Goal: Task Accomplishment & Management: Use online tool/utility

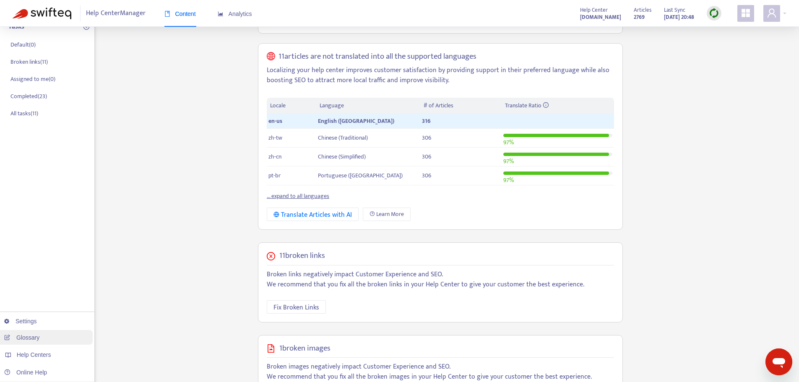
scroll to position [126, 0]
click at [45, 357] on span "Help Centers" at bounding box center [34, 355] width 34 height 7
click at [148, 321] on link "advhelp.rakutenmarketing.com" at bounding box center [132, 319] width 57 height 7
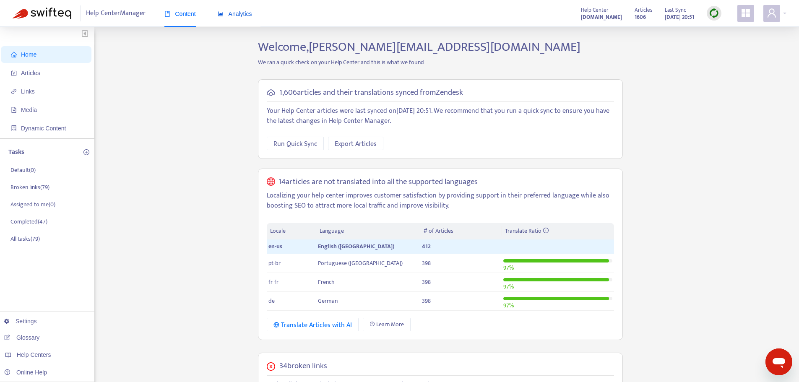
click at [235, 16] on span "Analytics" at bounding box center [235, 13] width 34 height 7
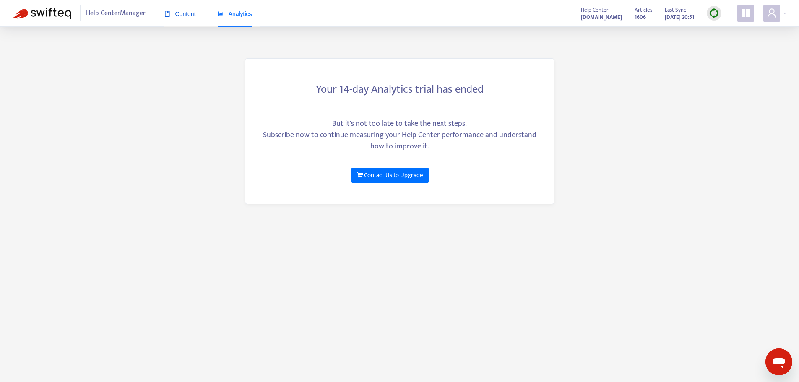
click at [180, 16] on span "Content" at bounding box center [180, 13] width 31 height 7
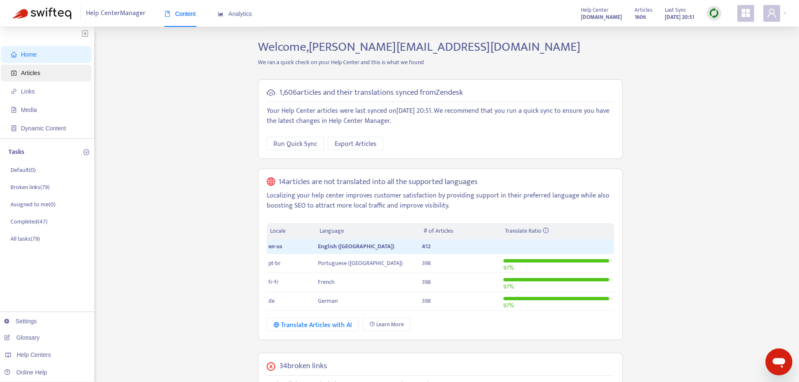
click at [43, 77] on span "Articles" at bounding box center [48, 73] width 74 height 17
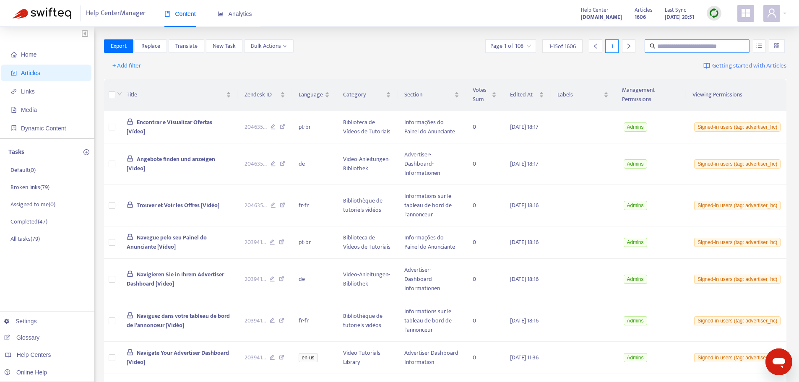
click at [685, 47] on input "text" at bounding box center [698, 46] width 81 height 9
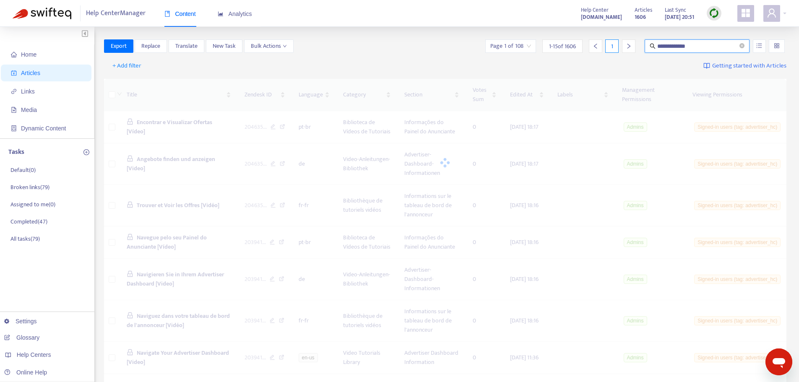
click at [701, 50] on input "**********" at bounding box center [698, 46] width 81 height 9
click at [758, 47] on icon "unordered-list" at bounding box center [759, 45] width 5 height 5
click at [757, 48] on icon "unordered-list" at bounding box center [760, 46] width 6 height 6
click at [743, 71] on span "Match Exact Phrase" at bounding box center [732, 74] width 55 height 9
click at [649, 65] on div "+ Add filter Getting started with Articles" at bounding box center [445, 66] width 683 height 20
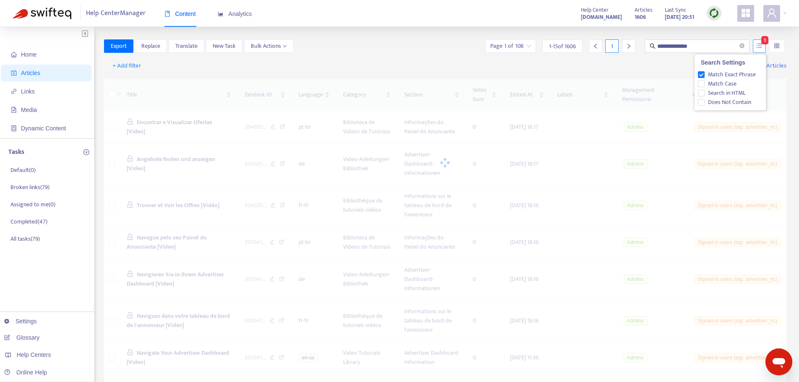
click at [760, 46] on icon "unordered-list" at bounding box center [760, 46] width 6 height 6
click at [735, 73] on span "Match Exact Phrase" at bounding box center [732, 74] width 55 height 9
click at [644, 68] on div "+ Add filter Getting started with Articles" at bounding box center [445, 66] width 683 height 20
click at [135, 68] on span "+ Add filter" at bounding box center [126, 66] width 29 height 10
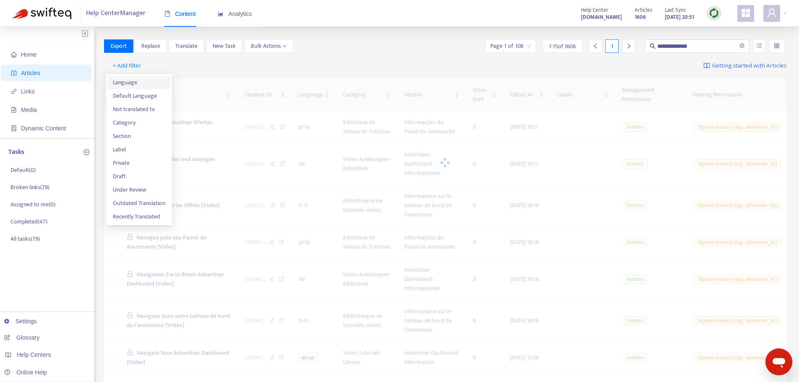
click at [126, 84] on span "Language" at bounding box center [139, 82] width 52 height 9
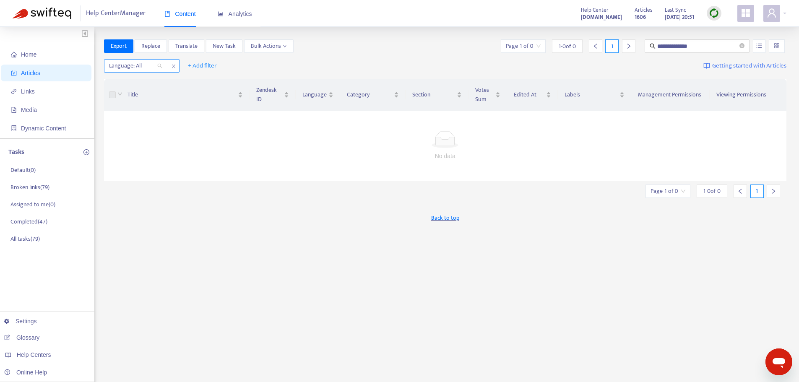
click at [138, 67] on div at bounding box center [131, 66] width 51 height 10
click at [123, 82] on div "en-us" at bounding box center [184, 82] width 146 height 9
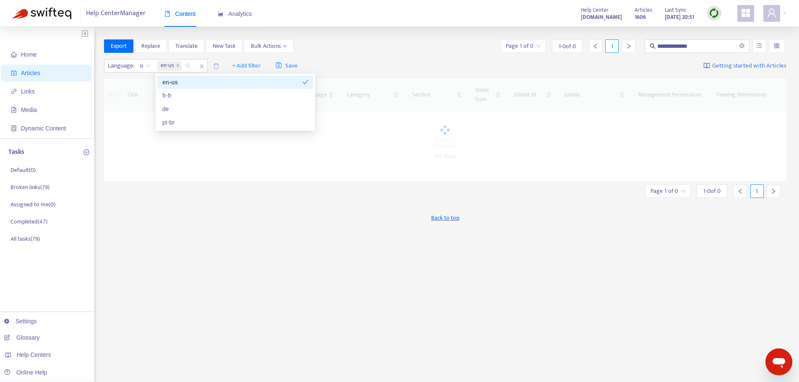
click at [342, 61] on div "Language : is en-us + Add filter Save Getting started with Articles" at bounding box center [445, 66] width 683 height 20
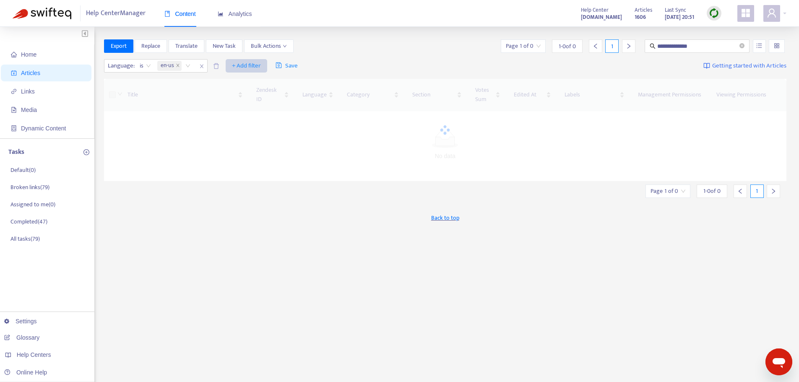
click at [249, 66] on span "+ Add filter" at bounding box center [246, 66] width 29 height 10
click at [337, 52] on div "**********" at bounding box center [445, 47] width 683 height 17
click at [282, 48] on span "Bulk Actions" at bounding box center [269, 46] width 36 height 9
click at [374, 49] on div "**********" at bounding box center [445, 45] width 683 height 13
click at [711, 47] on input "**********" at bounding box center [698, 46] width 81 height 9
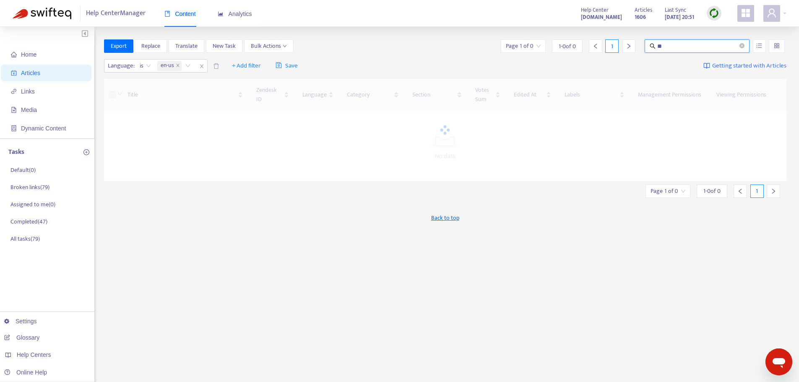
type input "*"
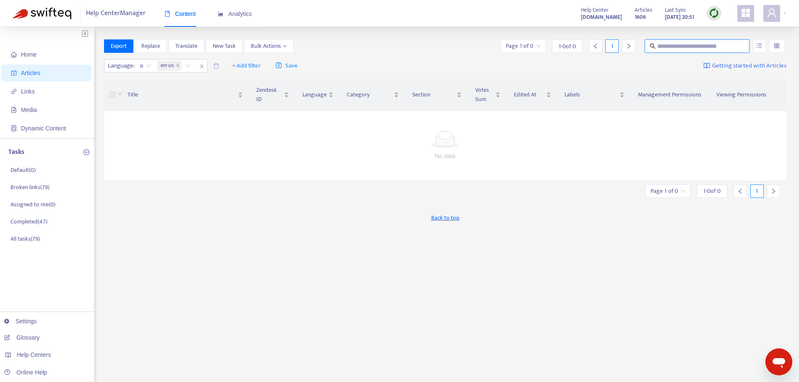
click at [434, 63] on div "Language : is en-us + Add filter Save Getting started with Articles" at bounding box center [445, 66] width 683 height 20
click at [36, 73] on span "Articles" at bounding box center [30, 73] width 19 height 7
click at [35, 92] on span "Links" at bounding box center [48, 91] width 74 height 17
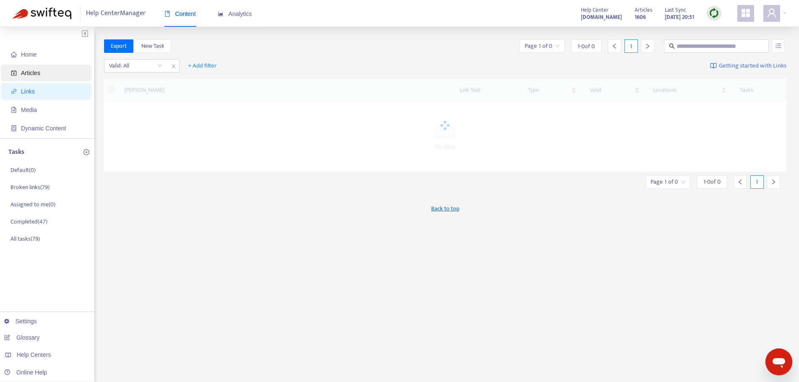
click at [35, 75] on span "Articles" at bounding box center [30, 73] width 19 height 7
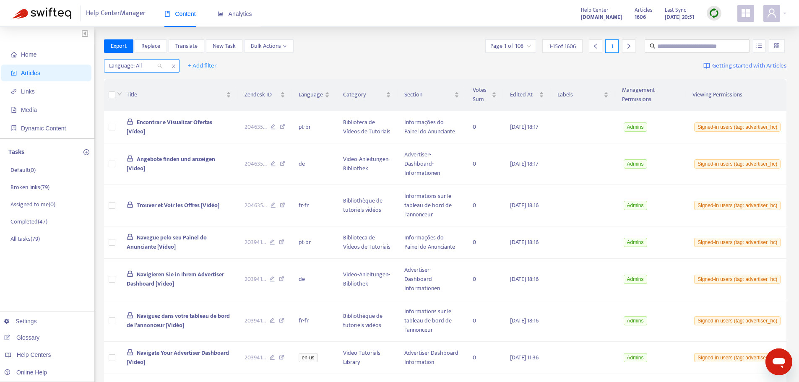
click at [141, 67] on div at bounding box center [131, 66] width 51 height 10
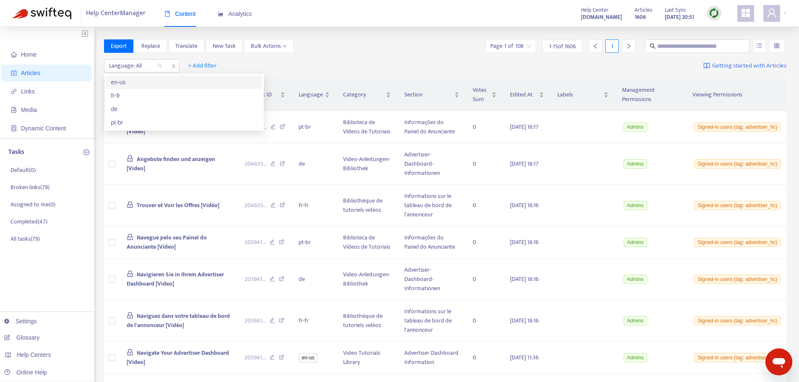
click at [141, 83] on div "en-us" at bounding box center [184, 82] width 146 height 9
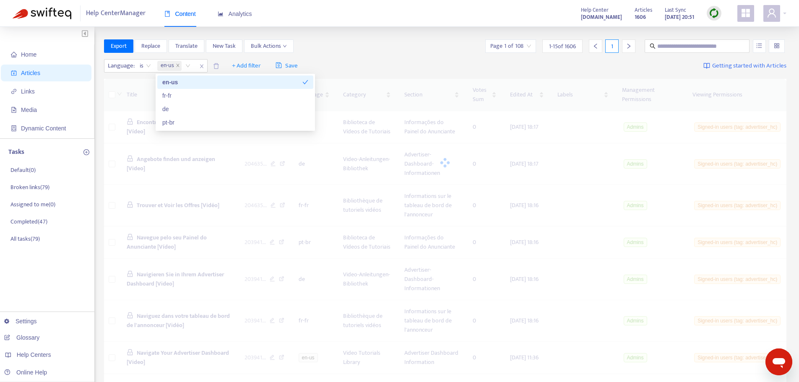
click at [389, 60] on div "Language : is en-us + Add filter Save Getting started with Articles" at bounding box center [445, 66] width 683 height 20
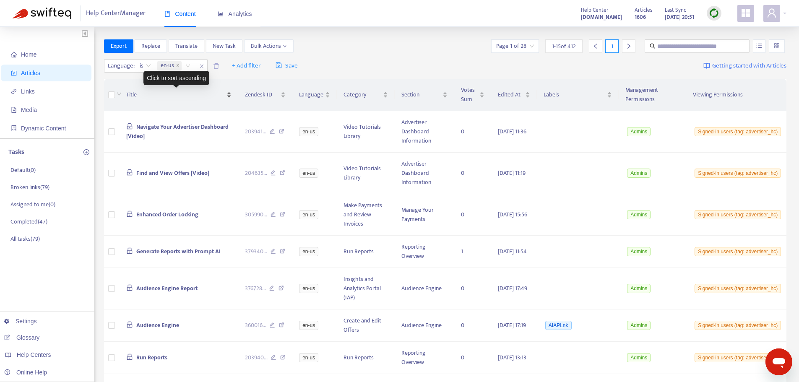
click at [153, 95] on span "Title" at bounding box center [175, 94] width 98 height 9
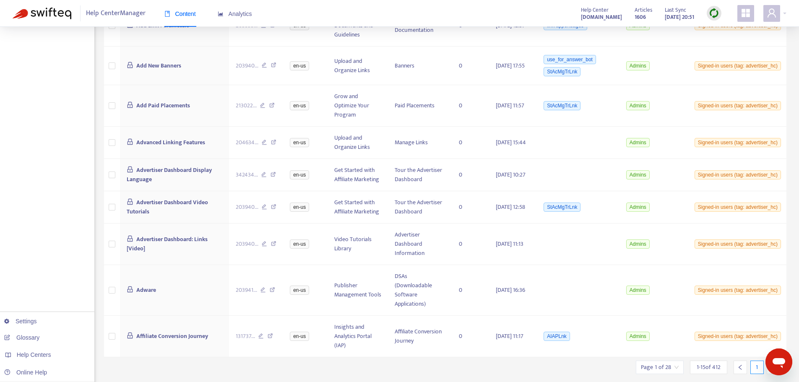
scroll to position [347, 0]
click at [772, 360] on div at bounding box center [773, 366] width 13 height 13
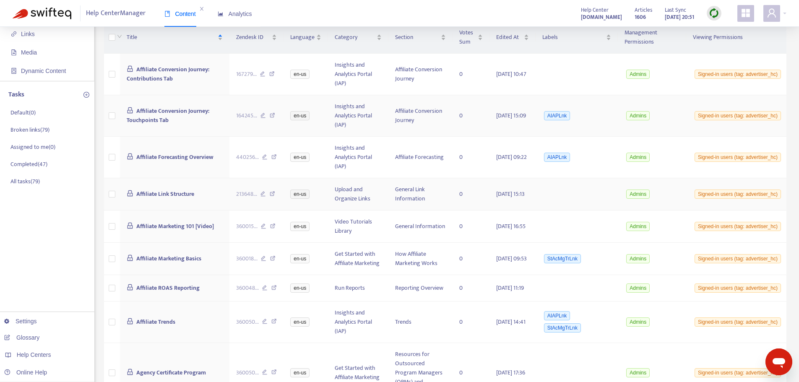
scroll to position [0, 0]
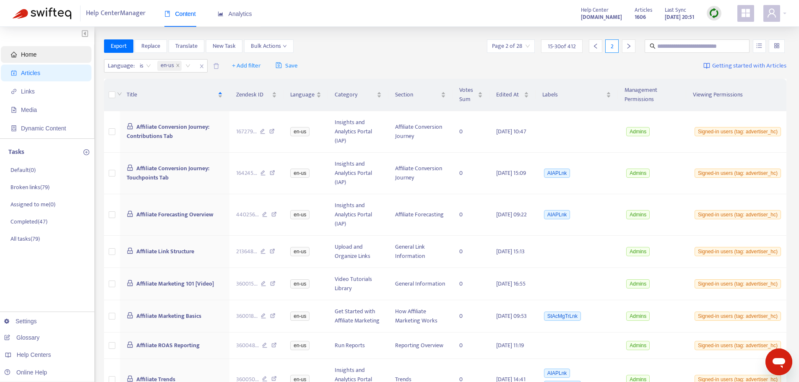
click at [34, 53] on span "Home" at bounding box center [29, 54] width 16 height 7
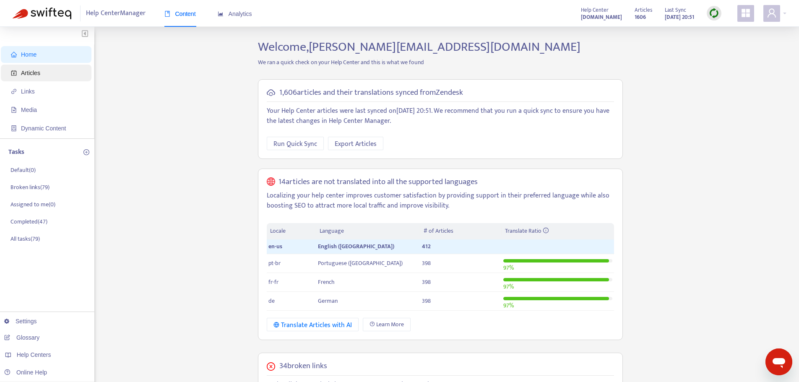
click at [32, 77] on span "Articles" at bounding box center [48, 73] width 74 height 17
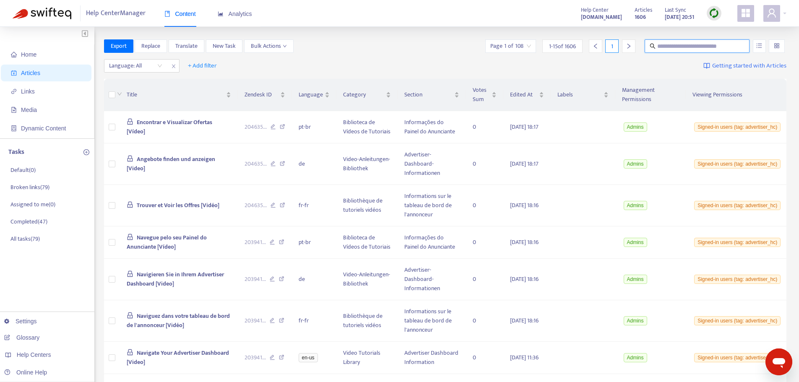
click at [703, 47] on input "text" at bounding box center [698, 46] width 81 height 9
click at [688, 48] on input "text" at bounding box center [698, 46] width 81 height 9
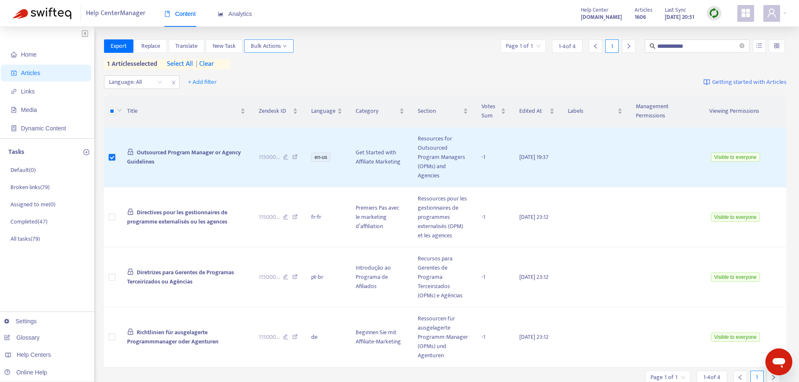
click at [281, 43] on span "Bulk Actions" at bounding box center [269, 46] width 36 height 9
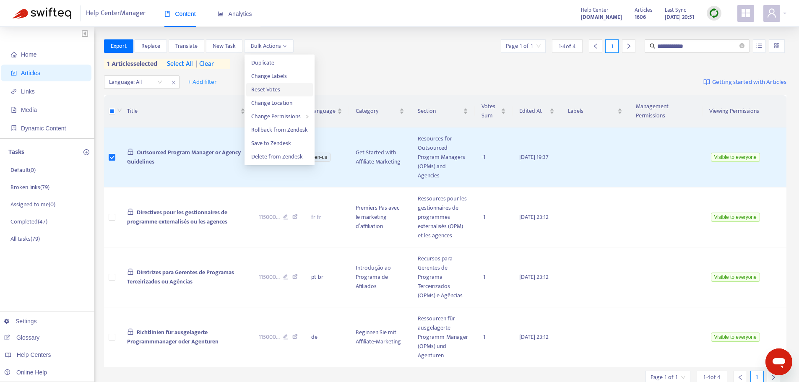
click at [277, 88] on span "Reset Votes" at bounding box center [265, 90] width 29 height 10
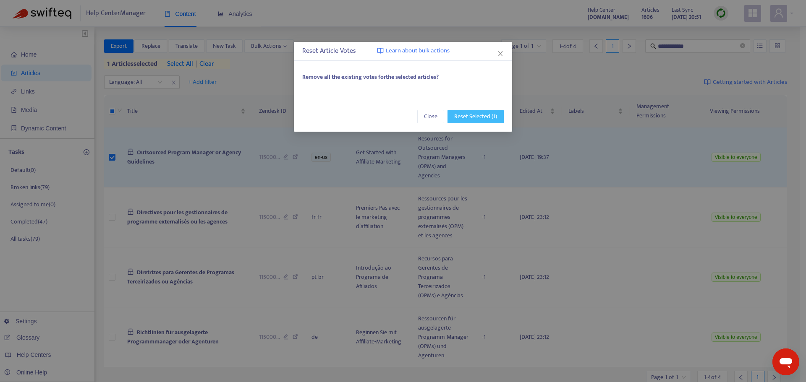
click at [473, 118] on span "Reset Selected (1)" at bounding box center [475, 116] width 43 height 9
click at [491, 110] on span "Close" at bounding box center [489, 111] width 13 height 9
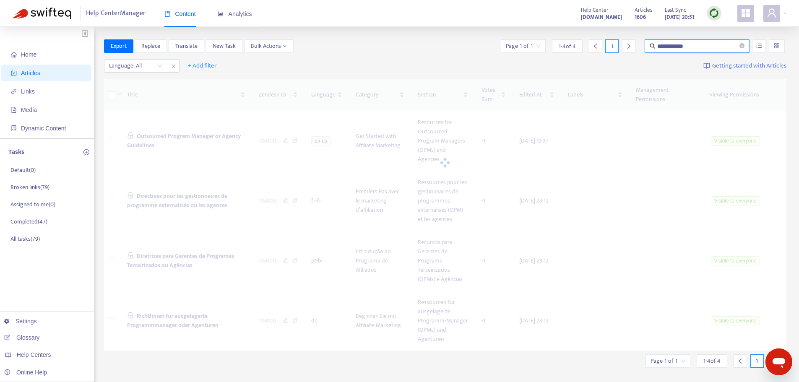
click at [696, 46] on input "**********" at bounding box center [698, 46] width 81 height 9
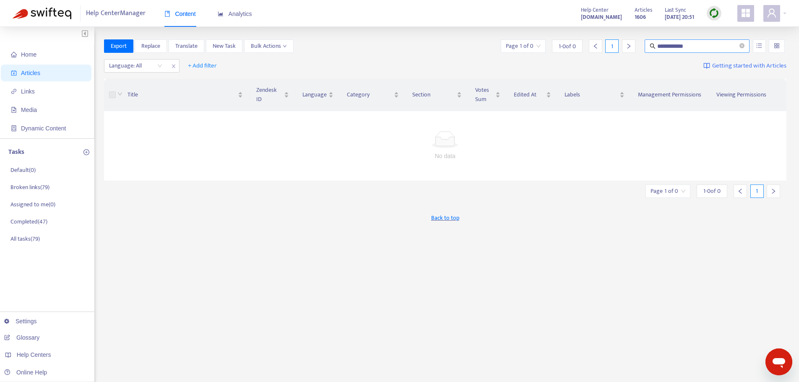
click at [706, 41] on span "**********" at bounding box center [697, 45] width 105 height 13
type input "*"
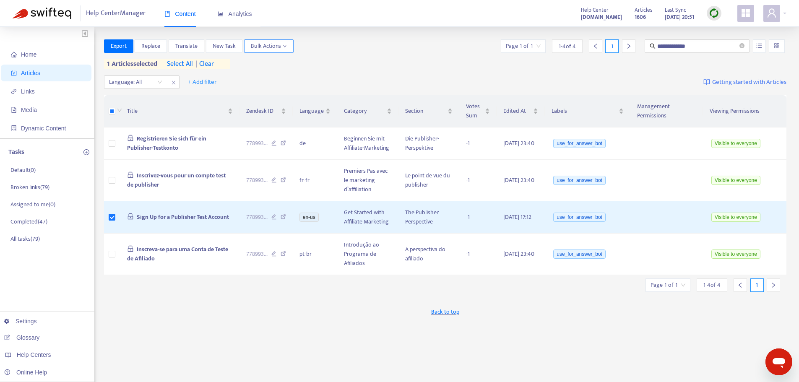
click at [268, 46] on span "Bulk Actions" at bounding box center [269, 46] width 36 height 9
click at [274, 89] on span "Reset Votes" at bounding box center [265, 90] width 29 height 10
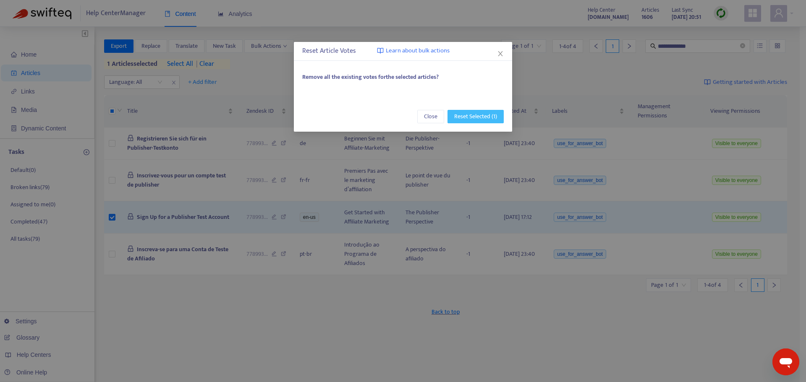
click at [469, 115] on span "Reset Selected (1)" at bounding box center [475, 116] width 43 height 9
click at [490, 109] on span "Close" at bounding box center [489, 111] width 13 height 9
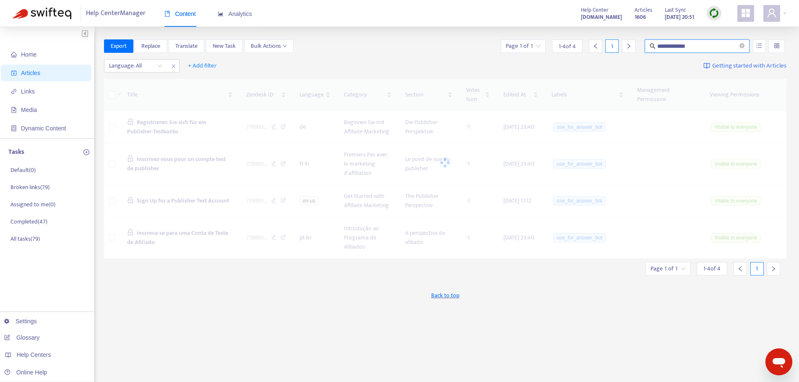
click at [721, 46] on input "**********" at bounding box center [698, 46] width 81 height 9
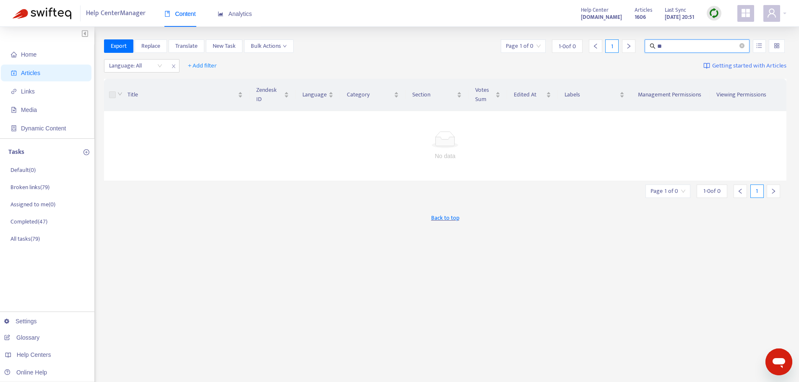
type input "*"
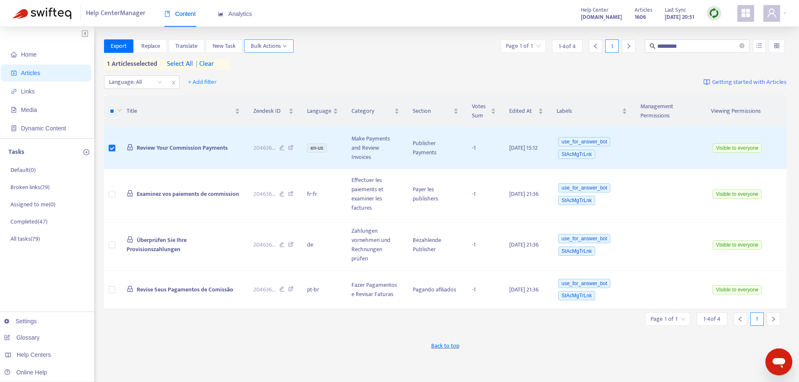
click at [278, 47] on span "Bulk Actions" at bounding box center [269, 46] width 36 height 9
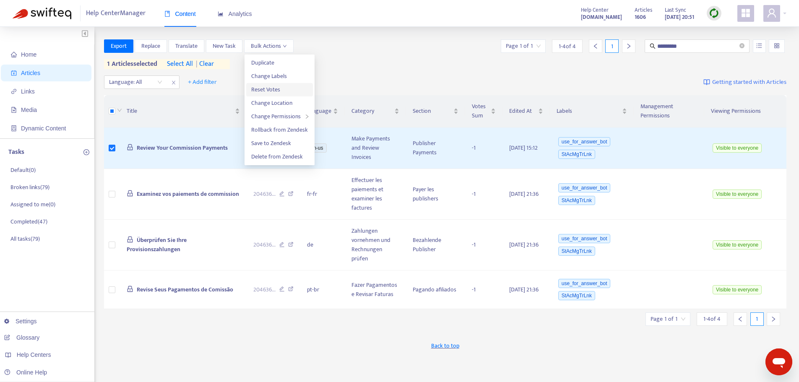
click at [272, 89] on span "Reset Votes" at bounding box center [265, 90] width 29 height 10
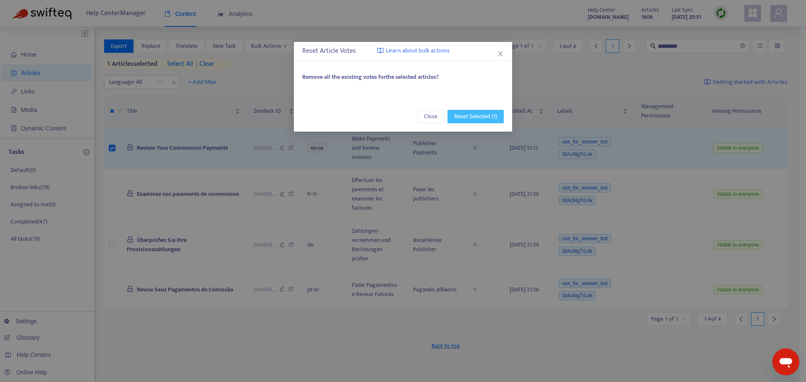
click at [465, 114] on span "Reset Selected (1)" at bounding box center [475, 116] width 43 height 9
click at [486, 112] on span "Close" at bounding box center [489, 111] width 13 height 9
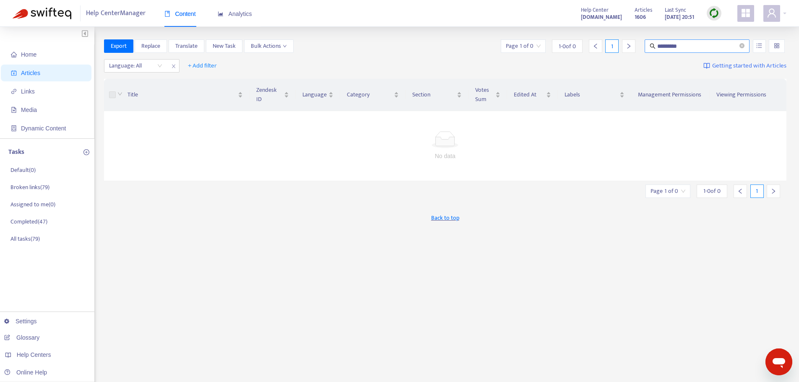
click at [695, 47] on input "*********" at bounding box center [698, 46] width 81 height 9
type input "*"
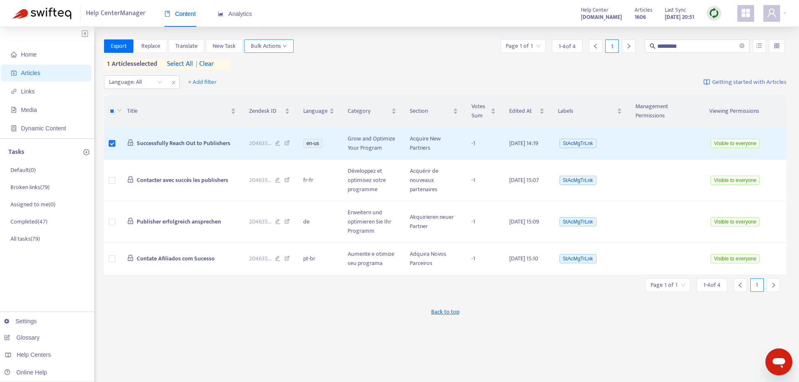
click at [274, 44] on span "Bulk Actions" at bounding box center [269, 46] width 36 height 9
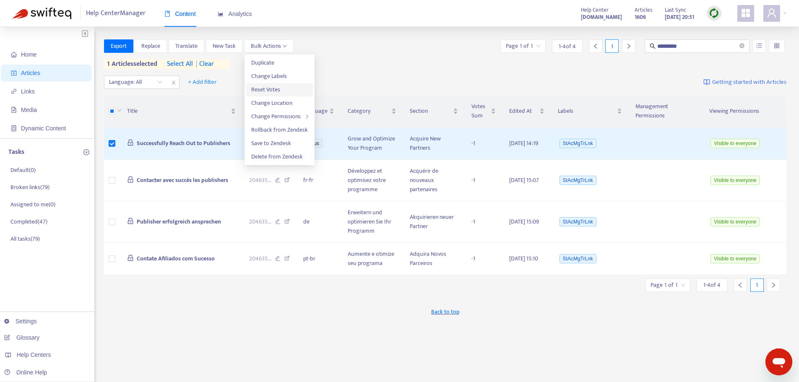
click at [277, 87] on span "Reset Votes" at bounding box center [265, 90] width 29 height 10
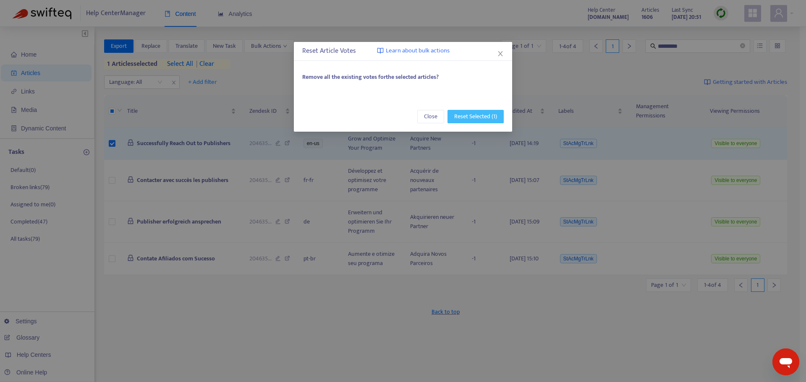
click at [470, 115] on span "Reset Selected (1)" at bounding box center [475, 116] width 43 height 9
click at [499, 113] on button "Close" at bounding box center [490, 110] width 27 height 13
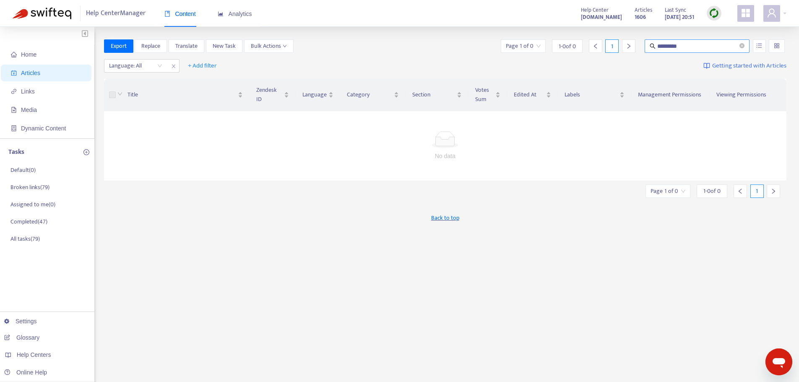
click at [708, 44] on input "*********" at bounding box center [698, 46] width 81 height 9
type input "*"
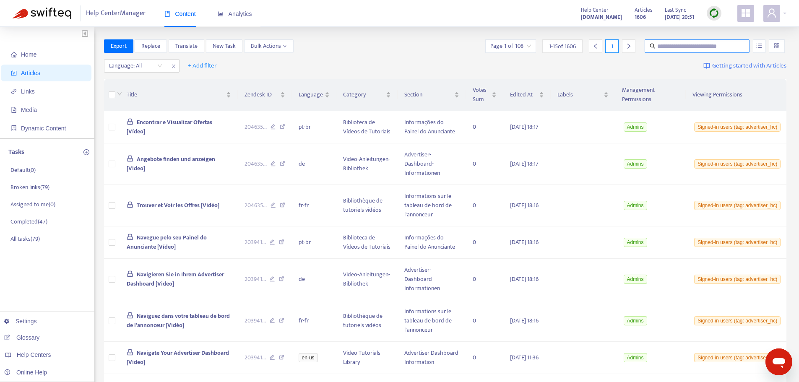
click at [667, 50] on input "text" at bounding box center [698, 46] width 81 height 9
type input "*********"
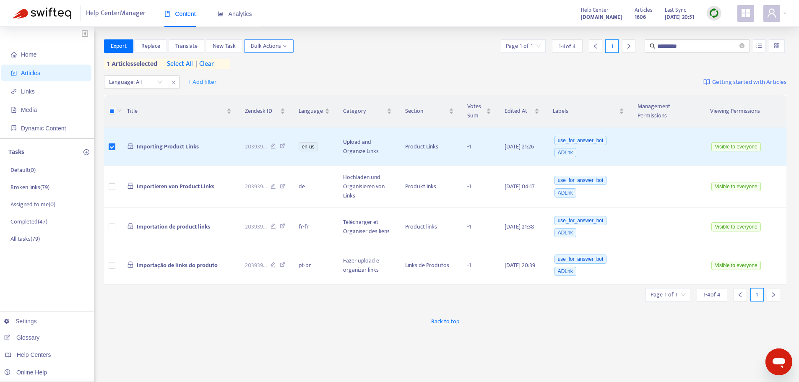
click at [280, 48] on span "Bulk Actions" at bounding box center [269, 46] width 36 height 9
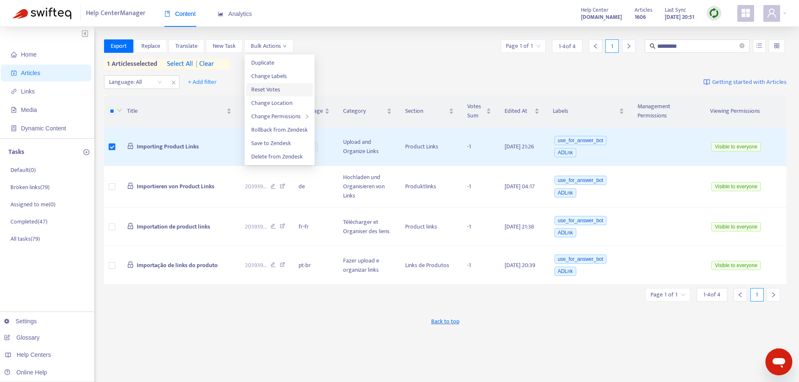
click at [282, 86] on span "Reset Votes" at bounding box center [279, 89] width 57 height 9
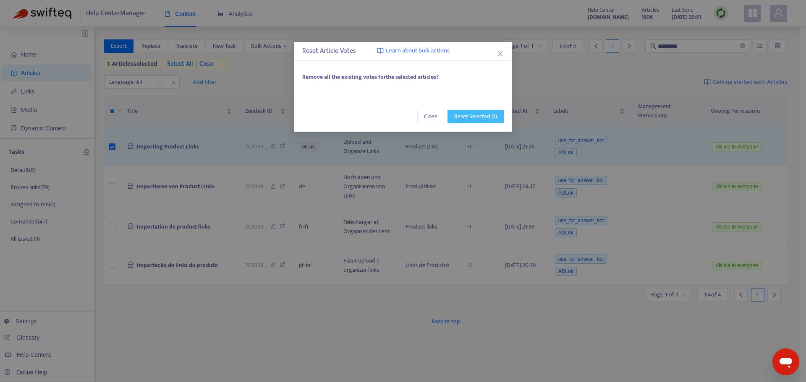
click at [472, 114] on span "Reset Selected (1)" at bounding box center [475, 116] width 43 height 9
click at [496, 112] on span "Close" at bounding box center [489, 111] width 13 height 9
